Goal: Transaction & Acquisition: Purchase product/service

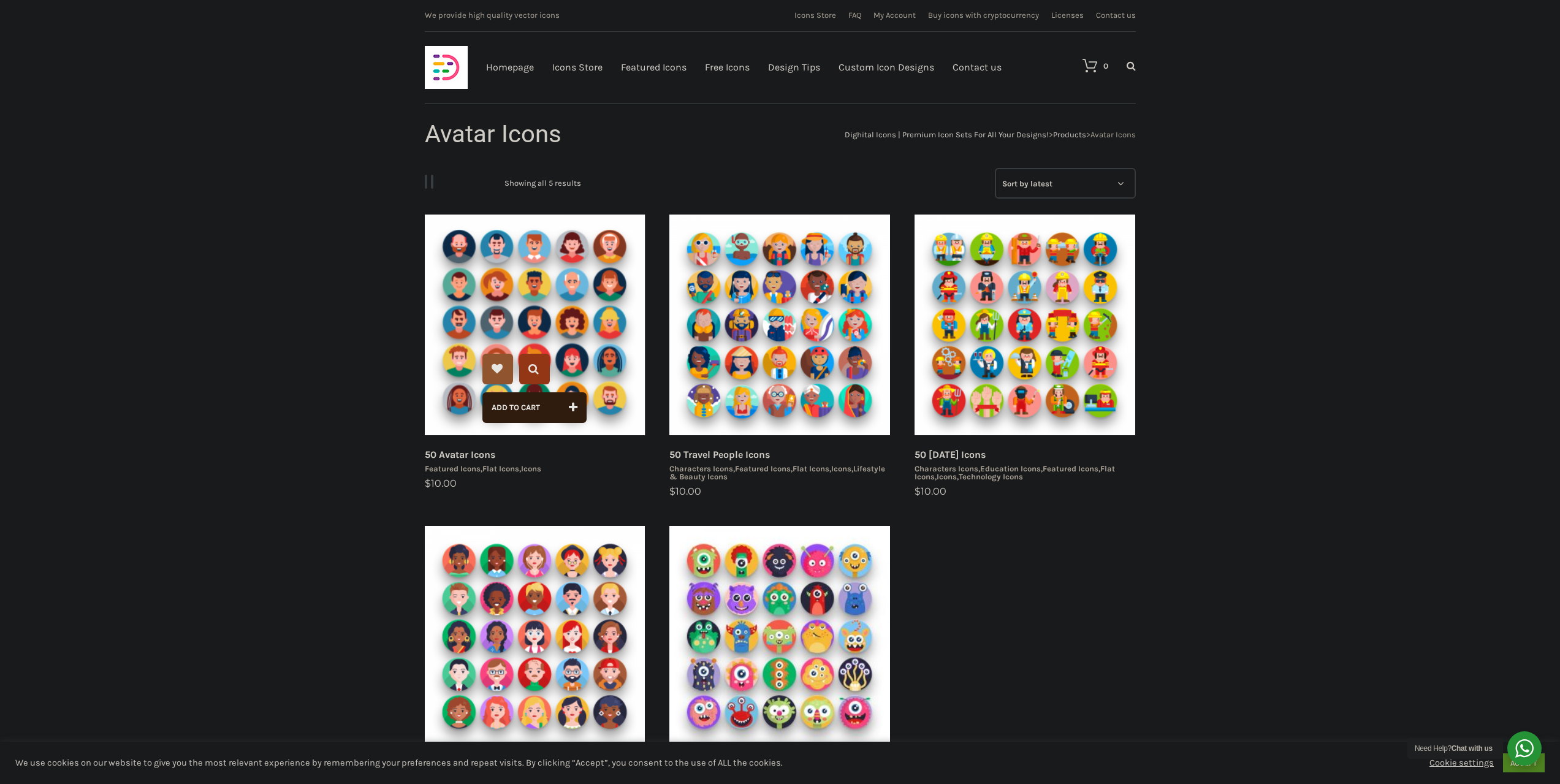
click at [595, 308] on img at bounding box center [535, 325] width 221 height 220
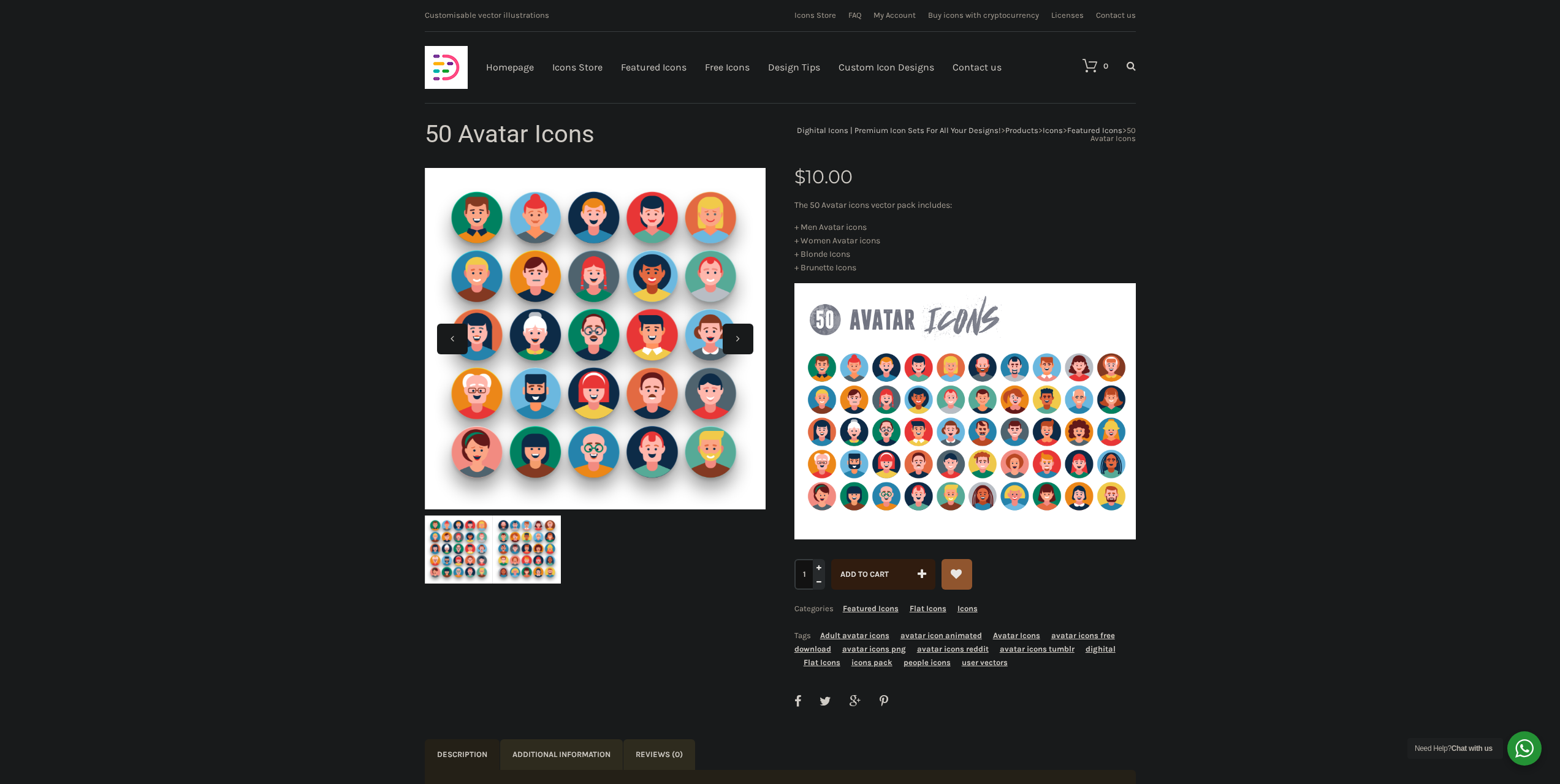
click at [1083, 377] on img at bounding box center [966, 411] width 341 height 256
